Goal: Information Seeking & Learning: Check status

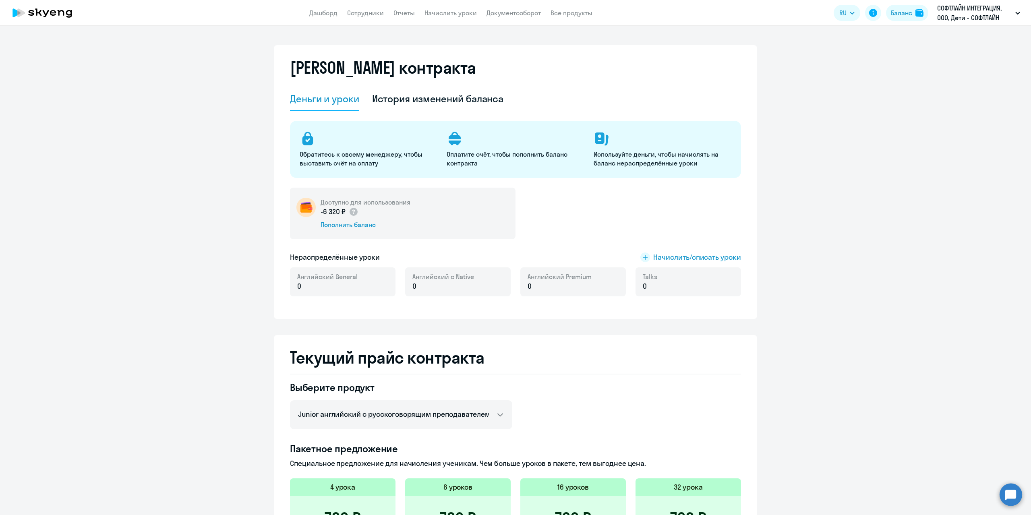
select select "english_junior_not_native_speaker"
click at [412, 99] on div "История изменений баланса" at bounding box center [438, 98] width 132 height 13
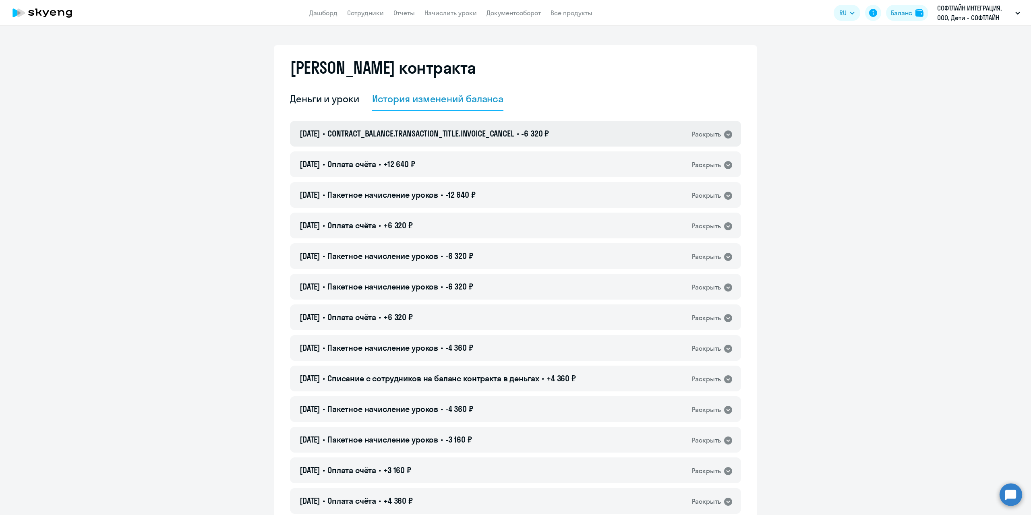
click at [709, 137] on div "Раскрыть" at bounding box center [706, 134] width 29 height 10
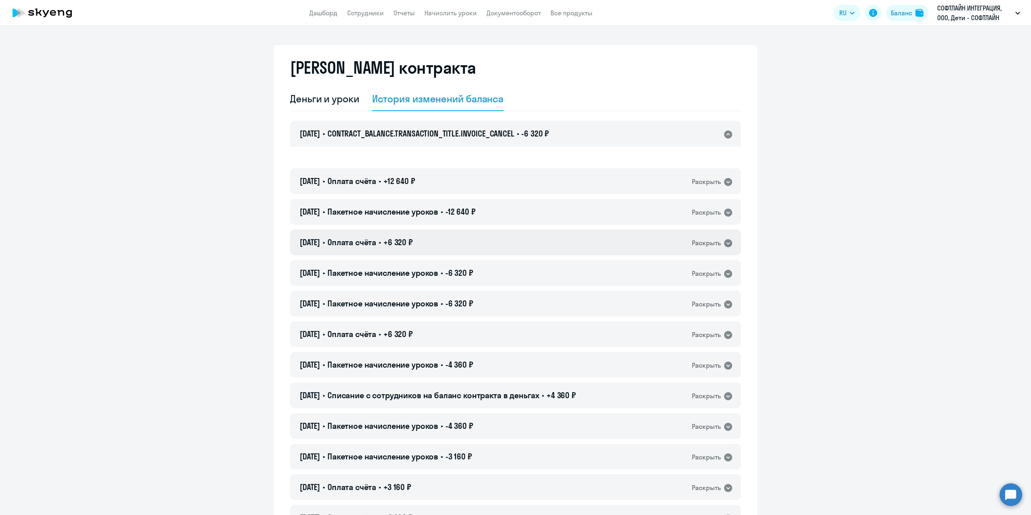
click at [688, 244] on div "[DATE] • Оплата счёта • +6 320 ₽ Раскрыть" at bounding box center [515, 243] width 451 height 26
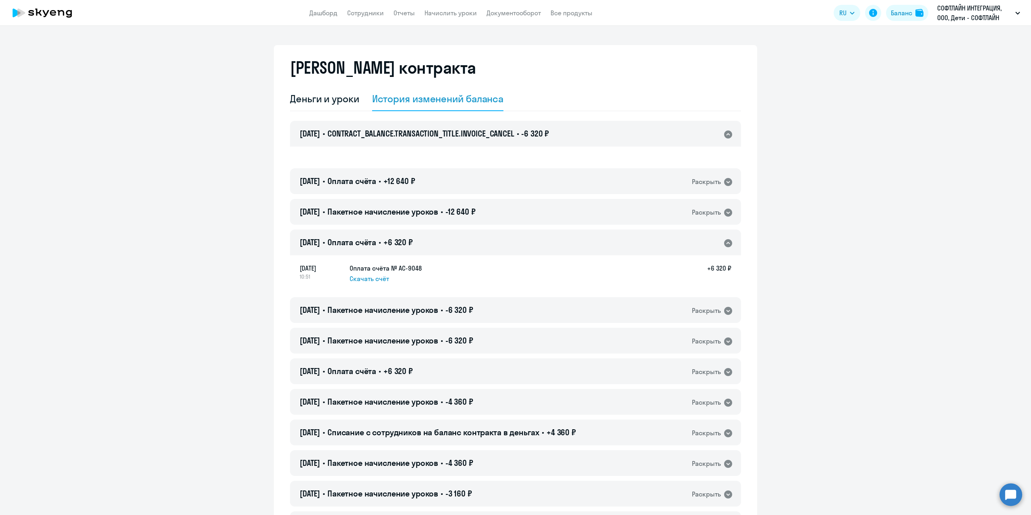
click at [724, 138] on icon at bounding box center [728, 135] width 8 height 8
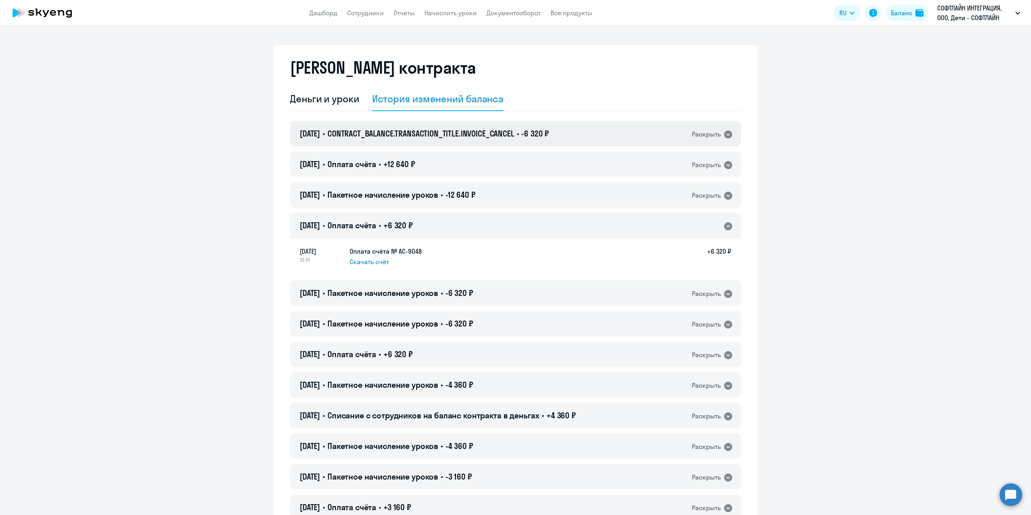
click at [727, 133] on icon at bounding box center [728, 135] width 8 height 8
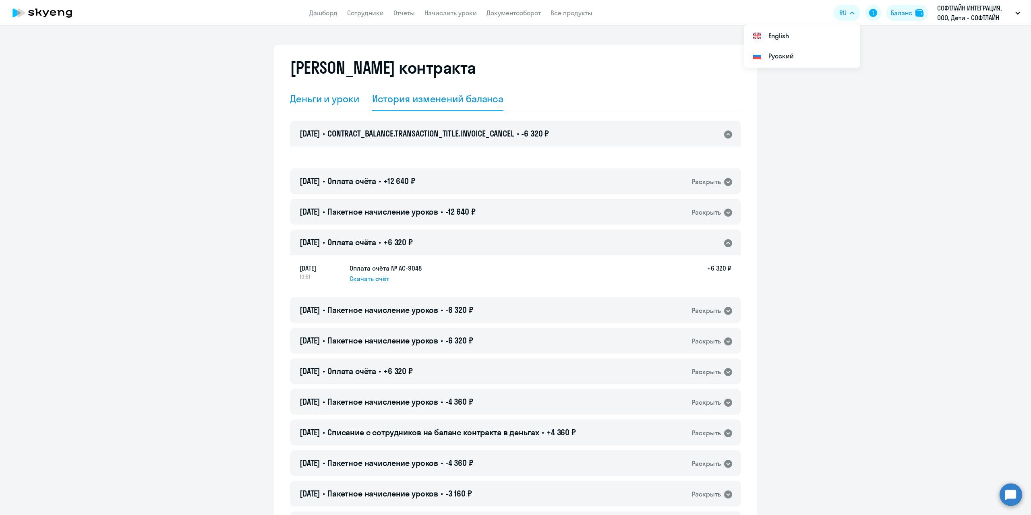
click at [351, 100] on div "Деньги и уроки" at bounding box center [324, 98] width 69 height 13
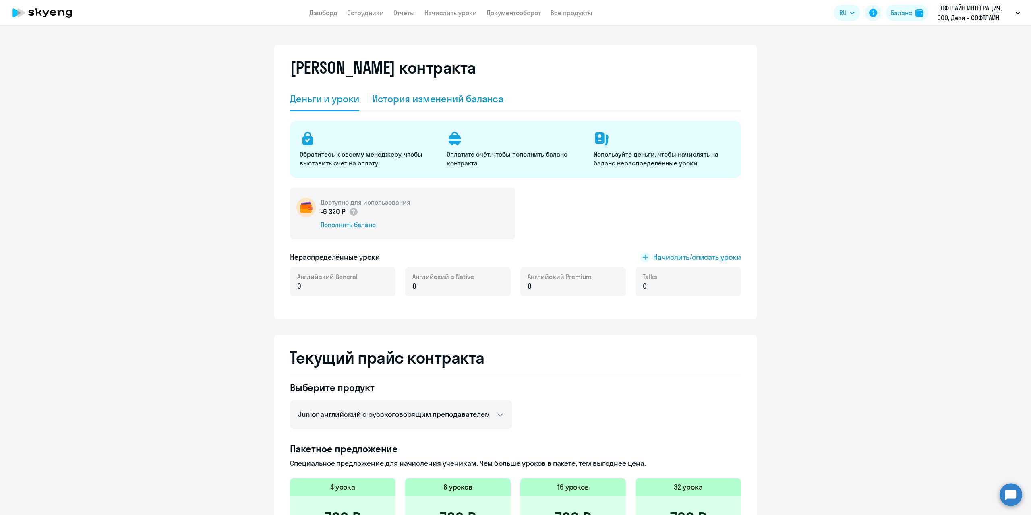
click at [389, 100] on div "История изменений баланса" at bounding box center [438, 98] width 132 height 13
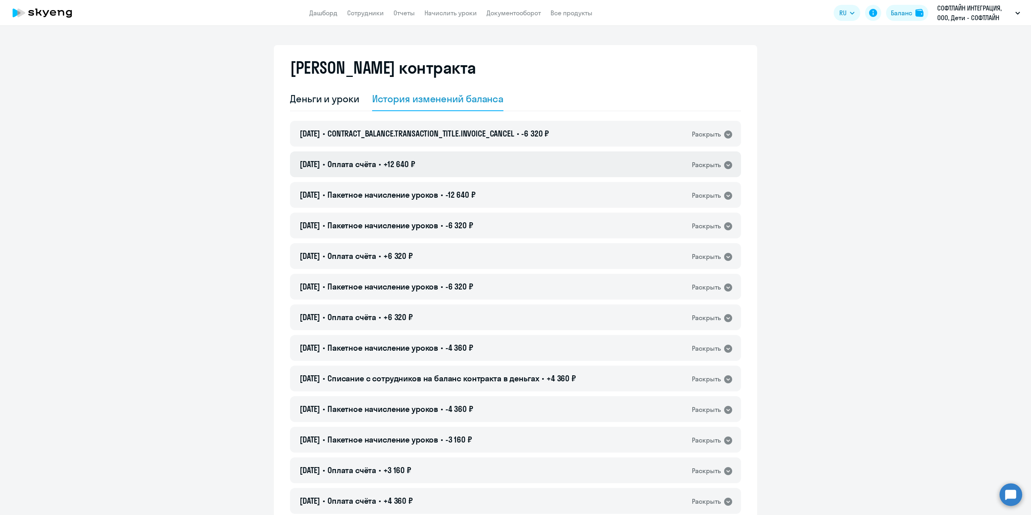
click at [717, 168] on div "Раскрыть" at bounding box center [706, 165] width 29 height 10
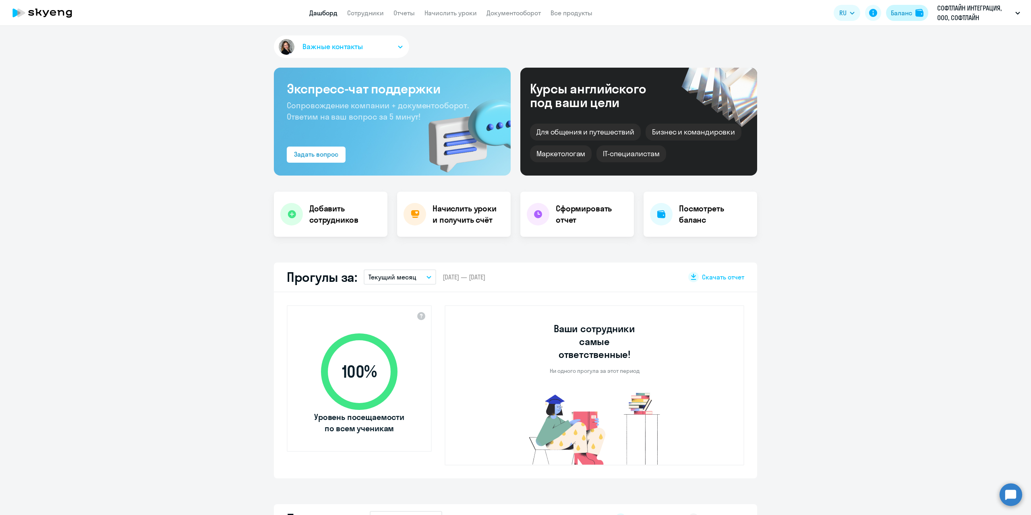
click at [893, 13] on div "Баланс" at bounding box center [901, 13] width 21 height 10
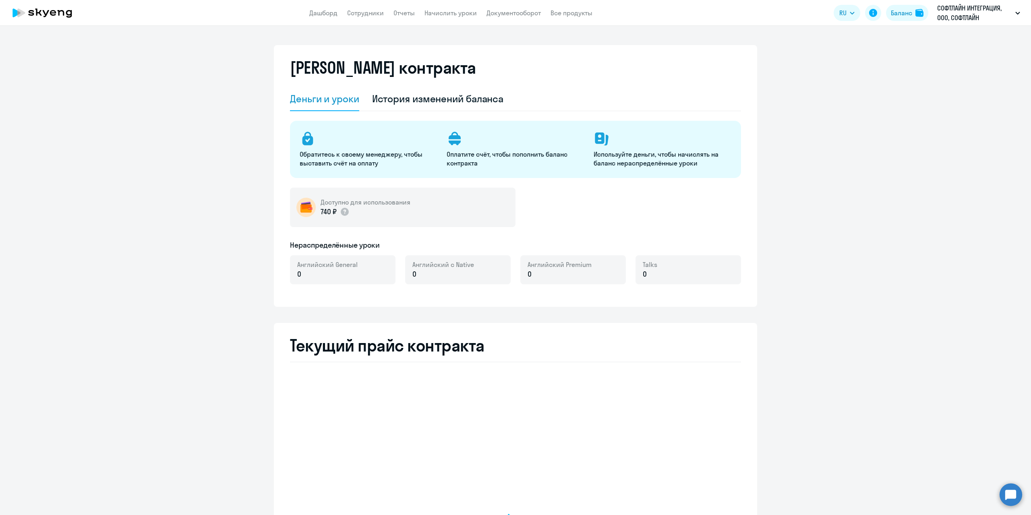
select select "english_adult_not_native_speaker"
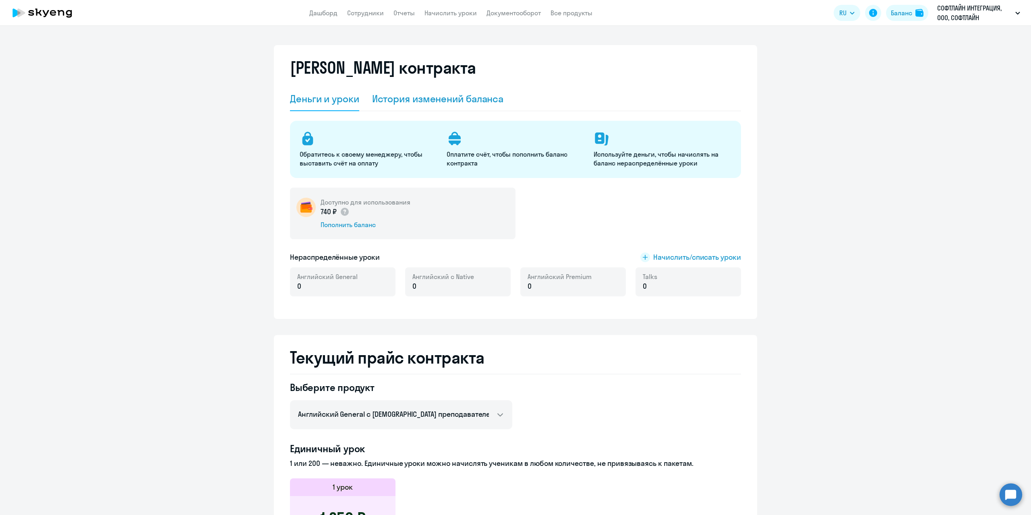
click at [399, 98] on div "История изменений баланса" at bounding box center [438, 98] width 132 height 13
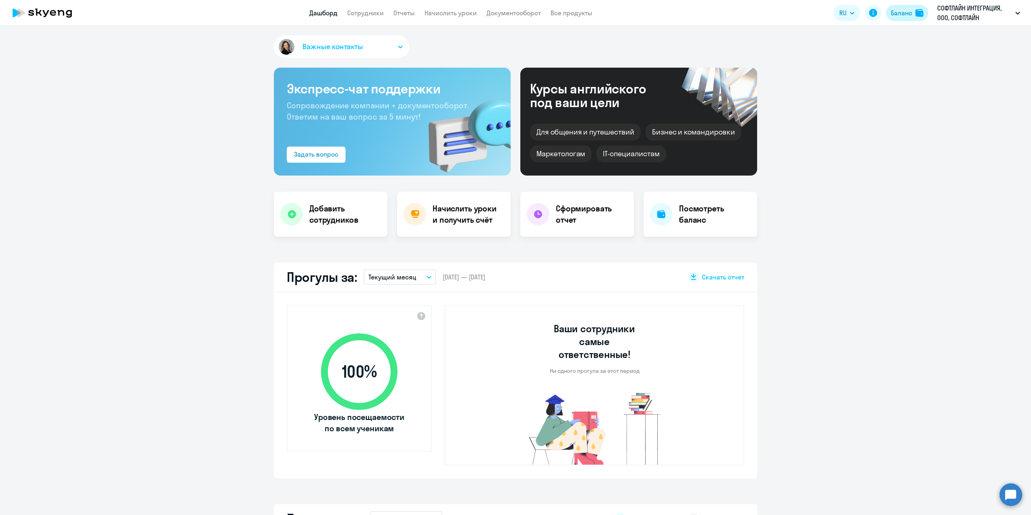
click at [911, 16] on div "Баланс" at bounding box center [901, 13] width 21 height 10
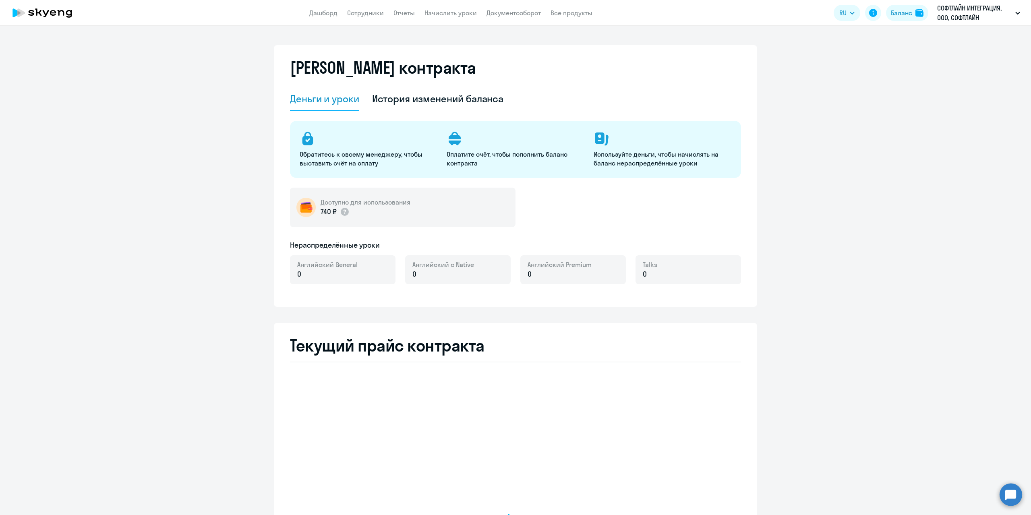
select select "english_adult_not_native_speaker"
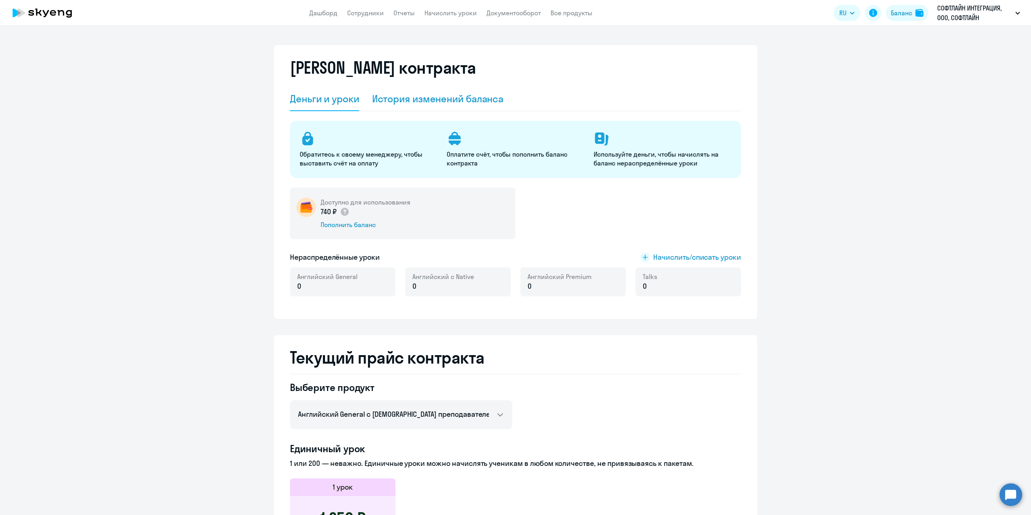
click at [388, 99] on div "История изменений баланса" at bounding box center [438, 98] width 132 height 13
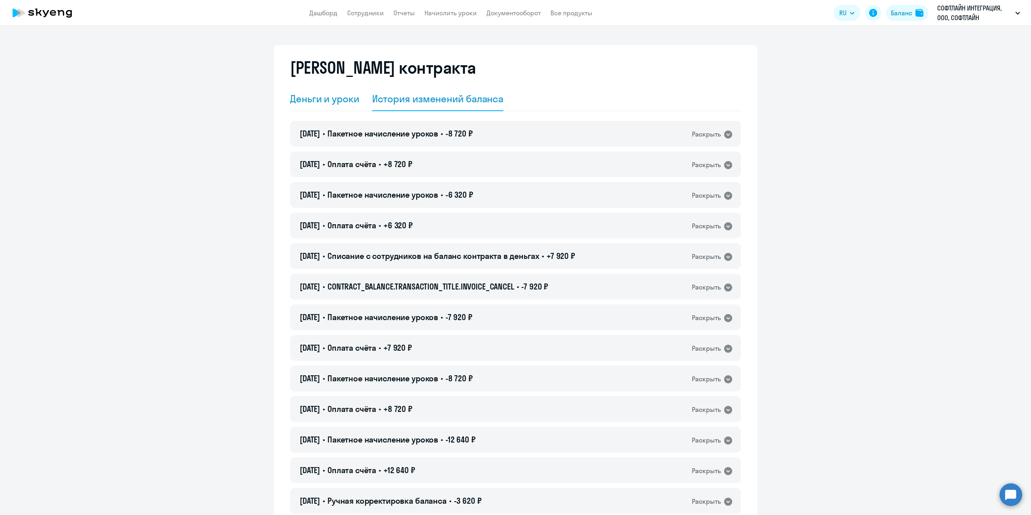
click at [311, 99] on div "Деньги и уроки" at bounding box center [324, 98] width 69 height 13
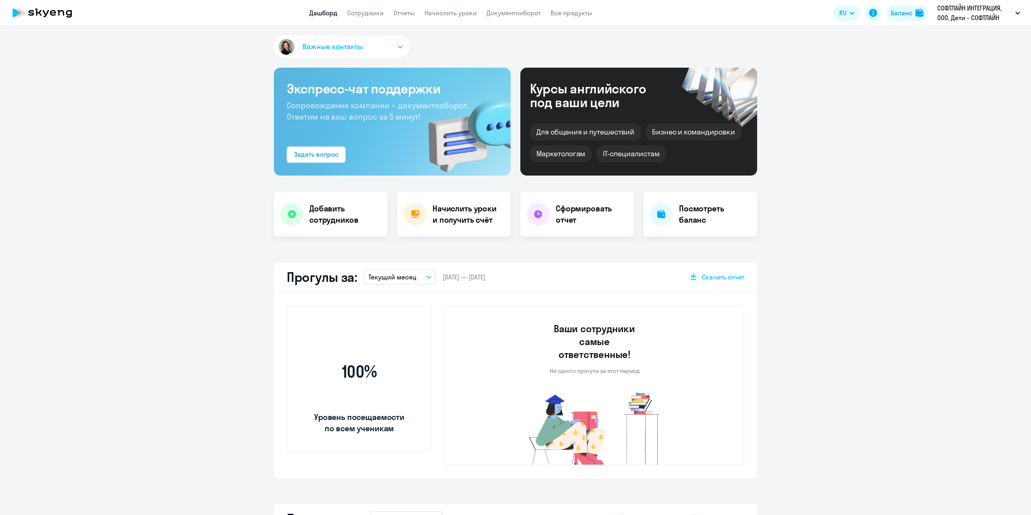
select select "30"
click at [901, 16] on div "Баланс" at bounding box center [901, 13] width 21 height 10
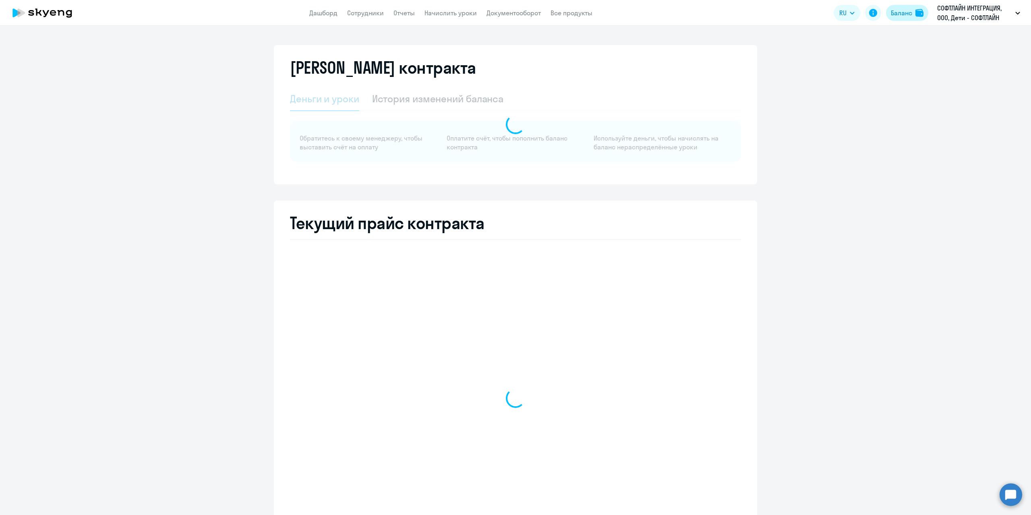
select select "english_junior_not_native_speaker"
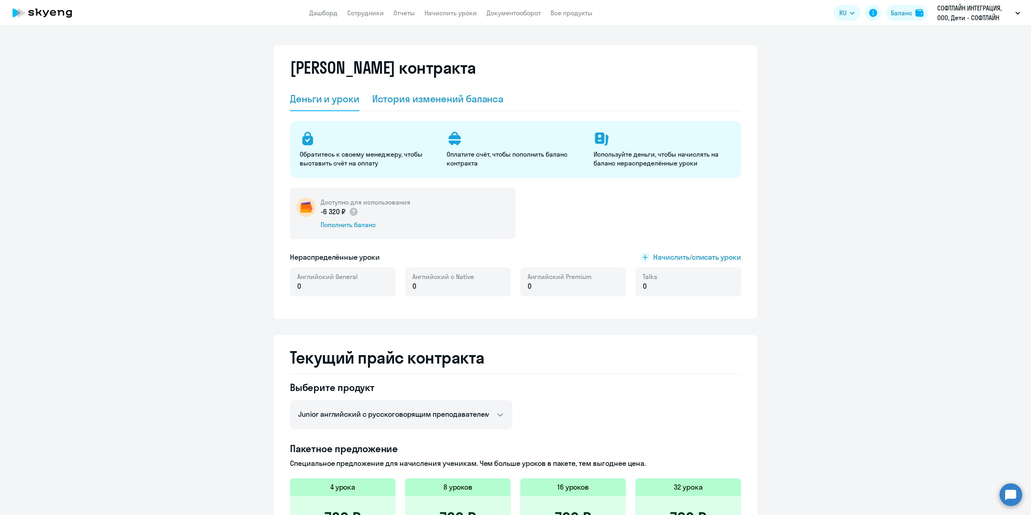
click at [439, 95] on div "История изменений баланса" at bounding box center [438, 98] width 132 height 13
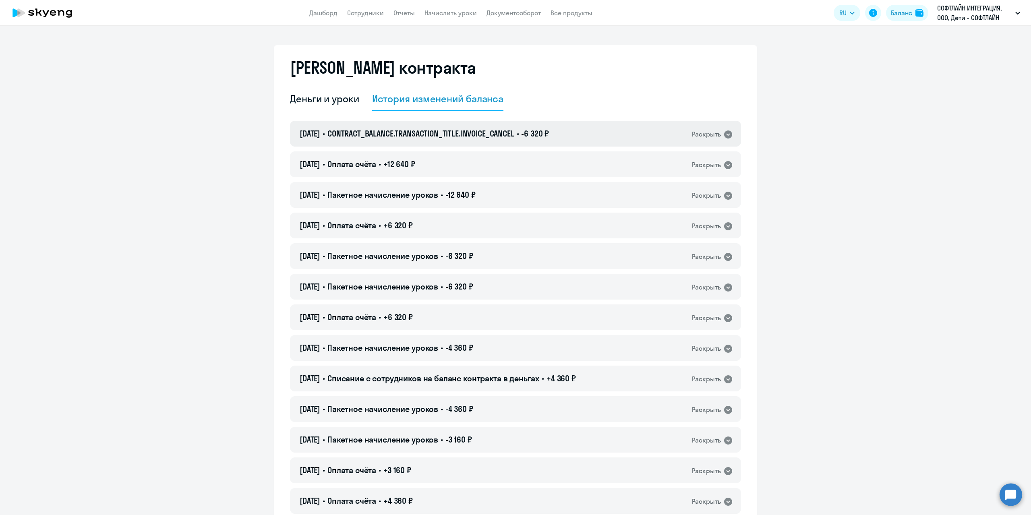
click at [635, 134] on div "09.09.2025 • CONTRACT_BALANCE.TRANSACTION_TITLE.INVOICE_CANCEL • -6 320 ₽ Раскр…" at bounding box center [515, 134] width 451 height 26
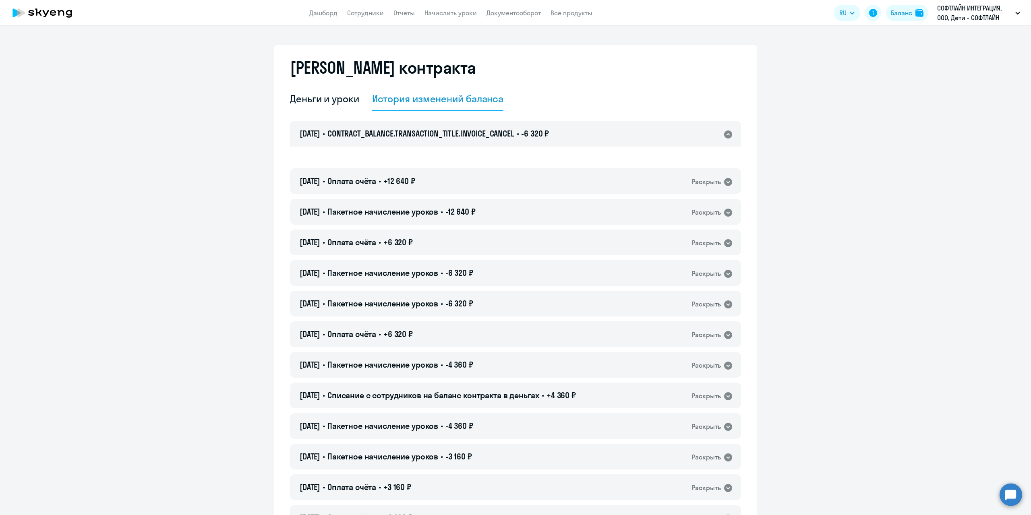
click at [724, 137] on icon at bounding box center [728, 135] width 8 height 8
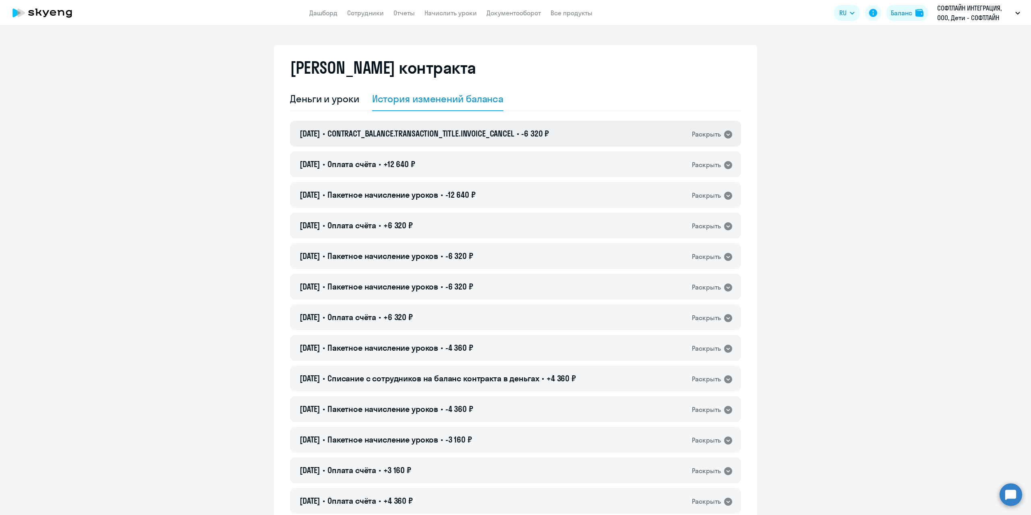
click at [724, 137] on icon at bounding box center [728, 135] width 8 height 8
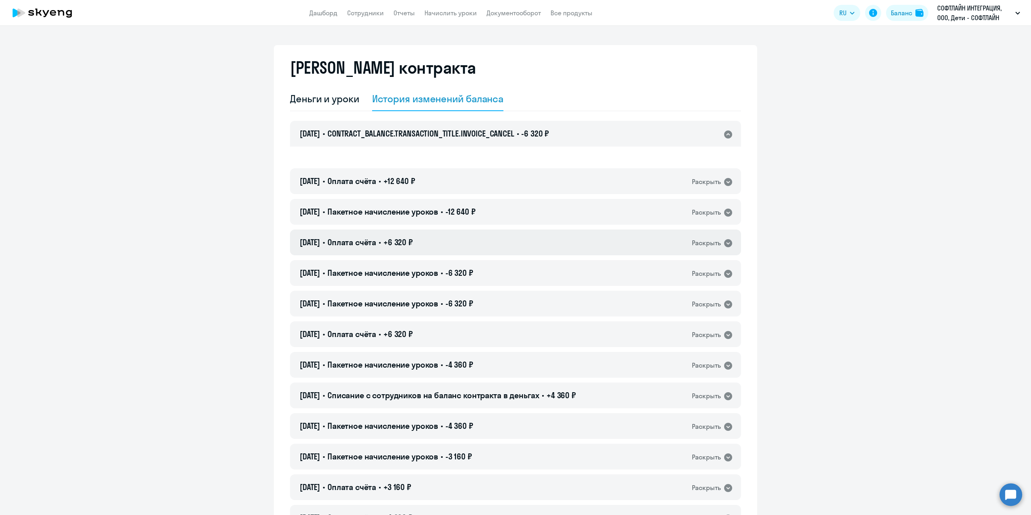
click at [668, 241] on div "11.07.2025 • Оплата счёта • +6 320 ₽ Раскрыть" at bounding box center [515, 243] width 451 height 26
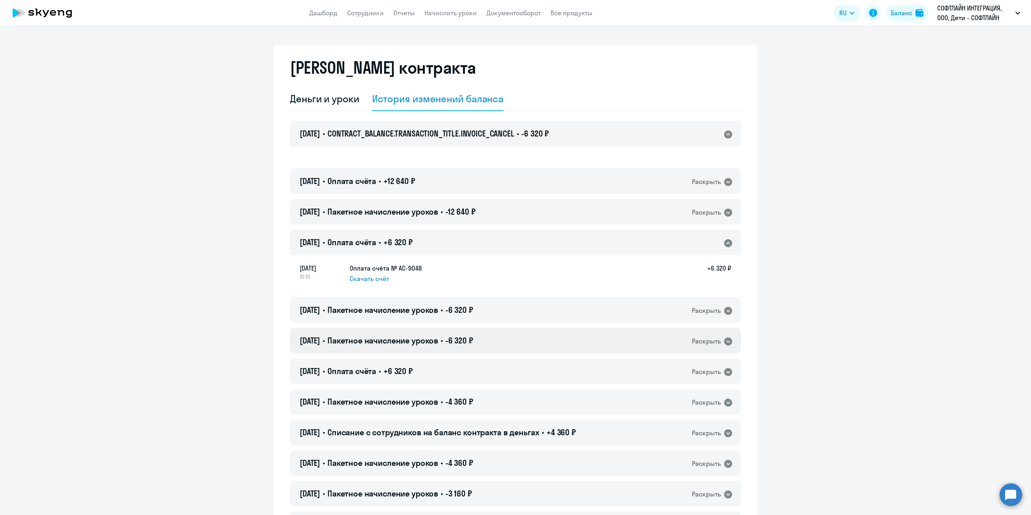
click at [708, 338] on div "Раскрыть" at bounding box center [706, 341] width 29 height 10
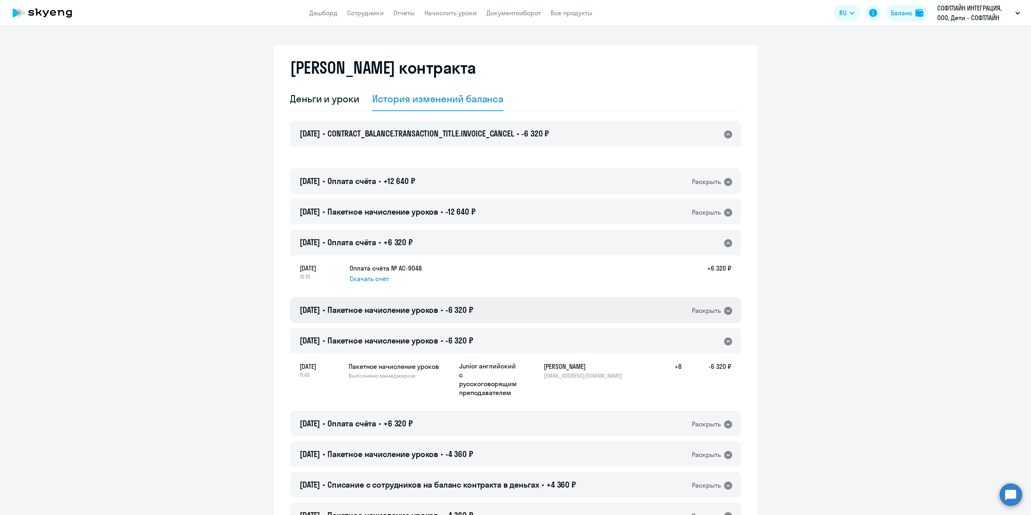
click at [702, 310] on div "Раскрыть" at bounding box center [706, 311] width 29 height 10
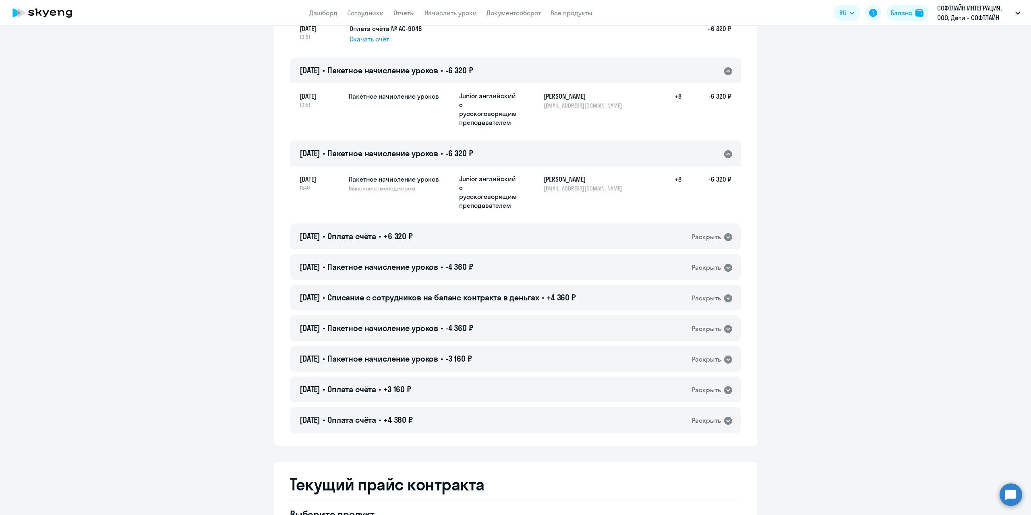
scroll to position [242, 0]
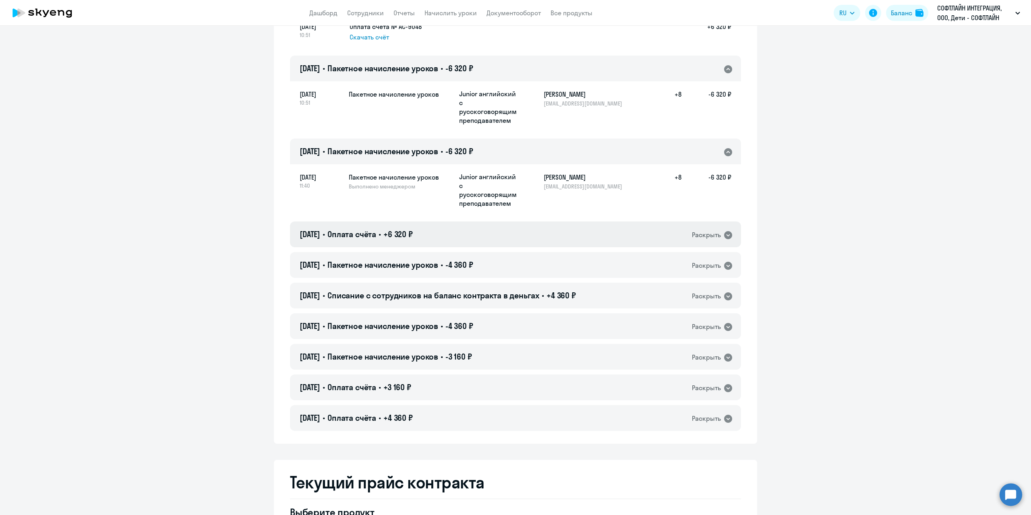
click at [615, 232] on div "16.06.2025 • Оплата счёта • +6 320 ₽ Раскрыть" at bounding box center [515, 235] width 451 height 26
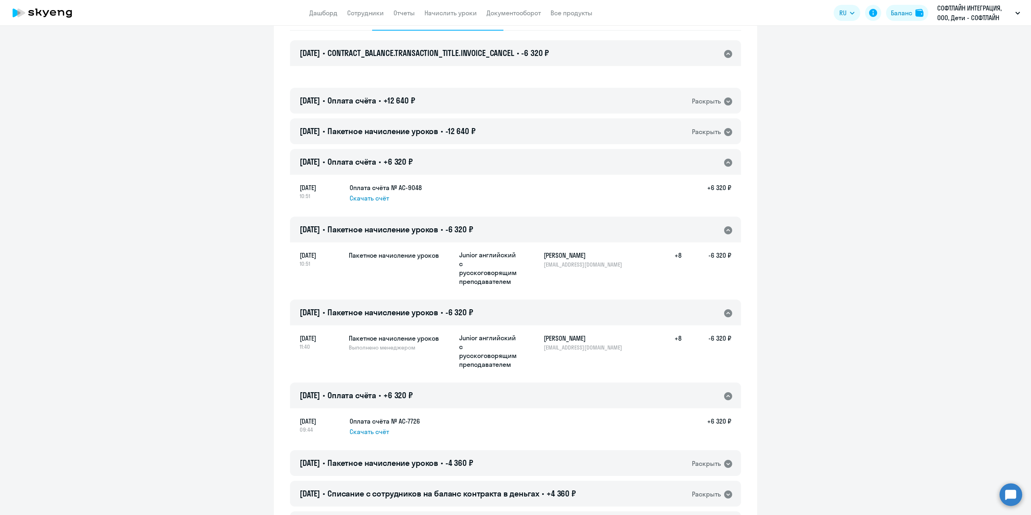
scroll to position [0, 0]
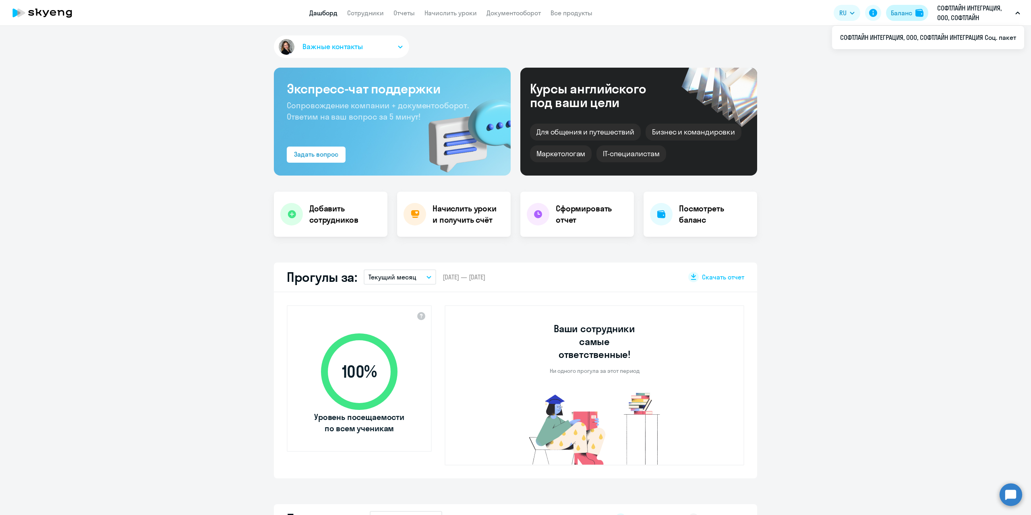
click at [898, 11] on div "Баланс" at bounding box center [901, 13] width 21 height 10
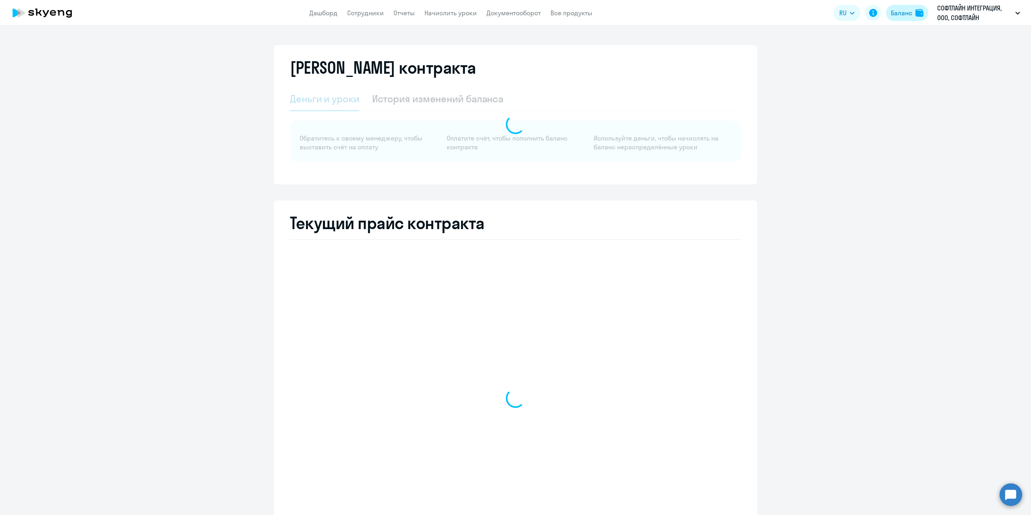
select select "english_adult_not_native_speaker"
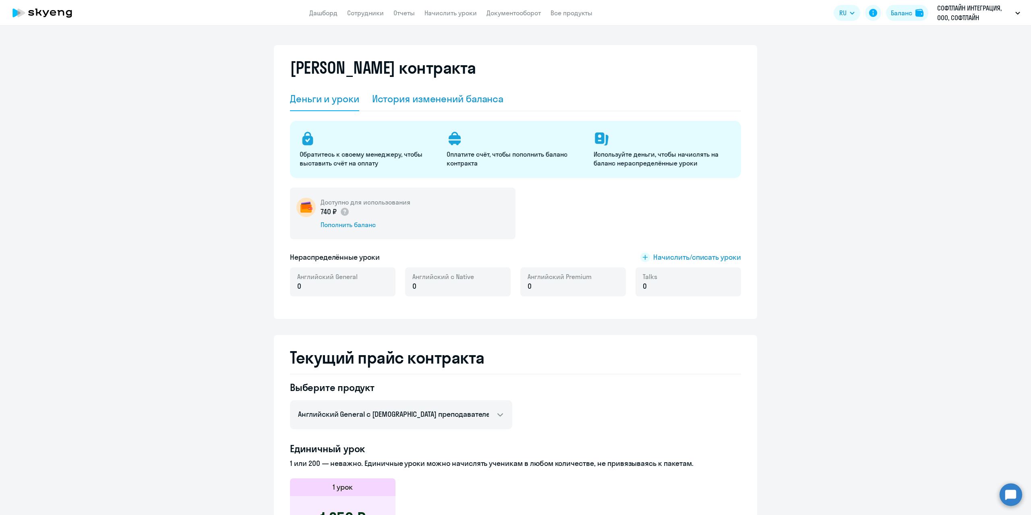
click at [388, 95] on div "История изменений баланса" at bounding box center [438, 98] width 132 height 13
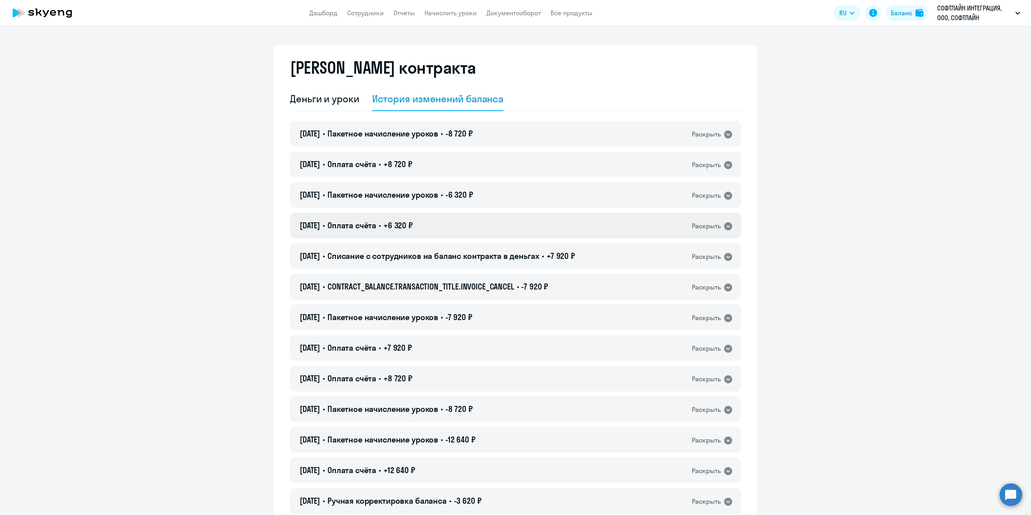
click at [413, 225] on span "+6 320 ₽" at bounding box center [397, 225] width 29 height 10
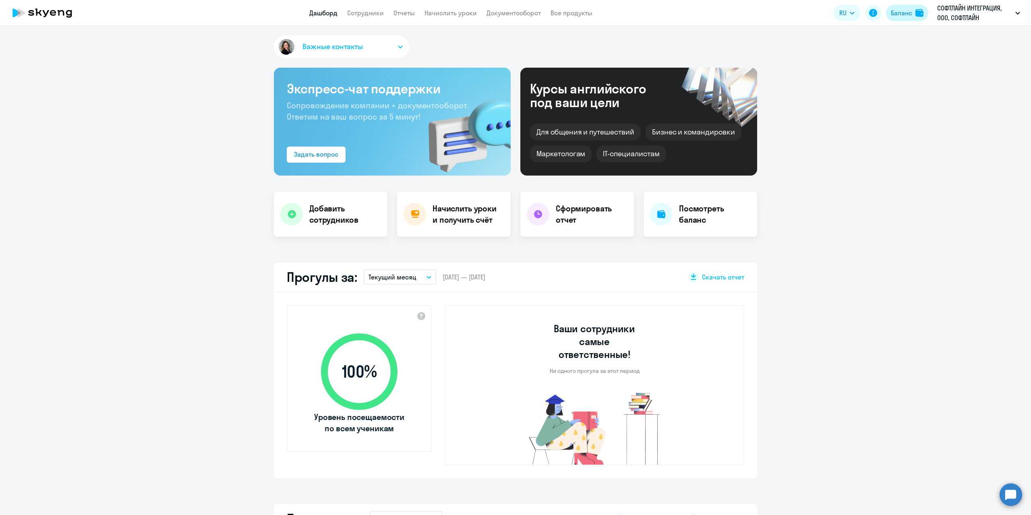
click at [902, 16] on div "Баланс" at bounding box center [901, 13] width 21 height 10
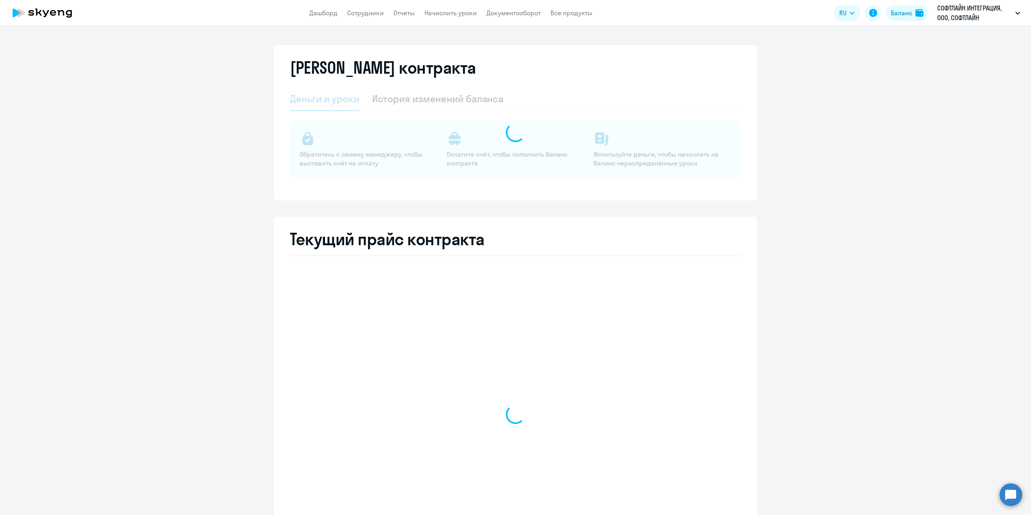
select select "english_adult_not_native_speaker"
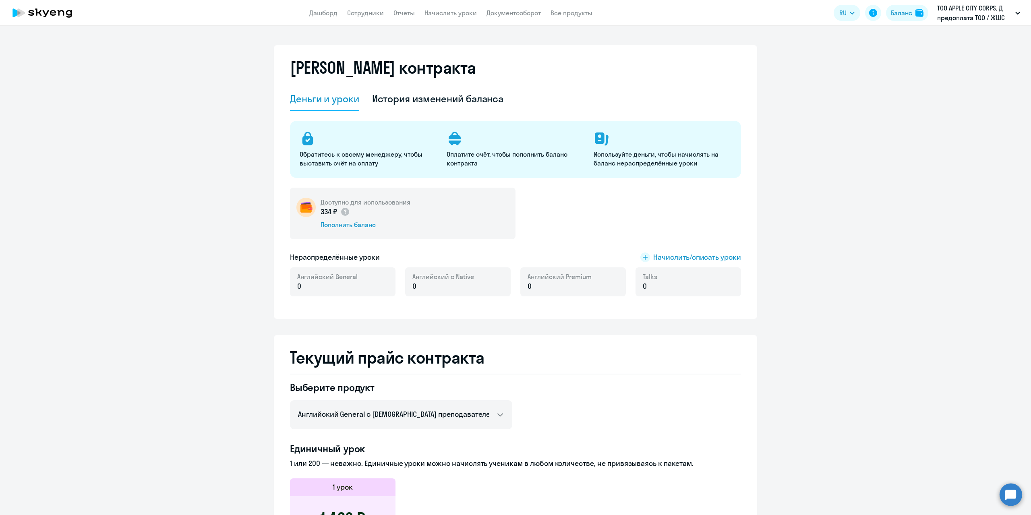
select select "english_adult_not_native_speaker"
click at [442, 99] on div "История изменений баланса" at bounding box center [438, 98] width 132 height 13
select select "english_adult_not_native_speaker"
click at [411, 101] on div "История изменений баланса" at bounding box center [438, 98] width 132 height 13
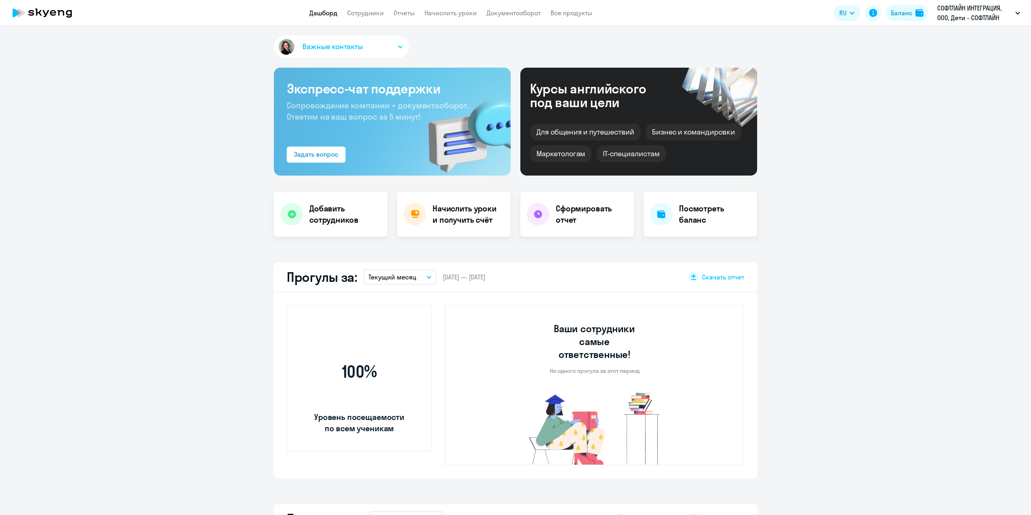
select select "30"
click at [909, 13] on div "Баланс" at bounding box center [901, 13] width 21 height 10
select select "english_junior_not_native_speaker"
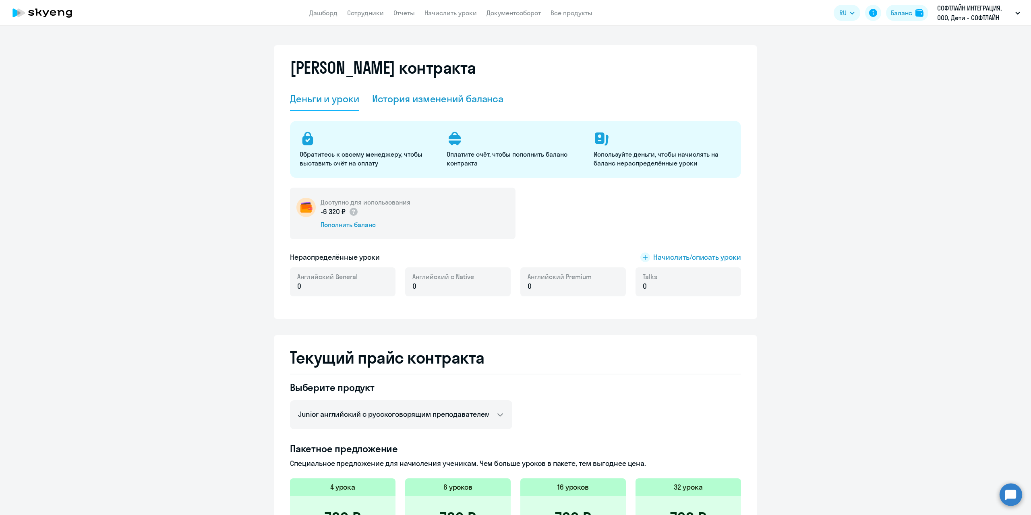
click at [468, 104] on div "История изменений баланса" at bounding box center [438, 98] width 132 height 13
